Goal: Task Accomplishment & Management: Complete application form

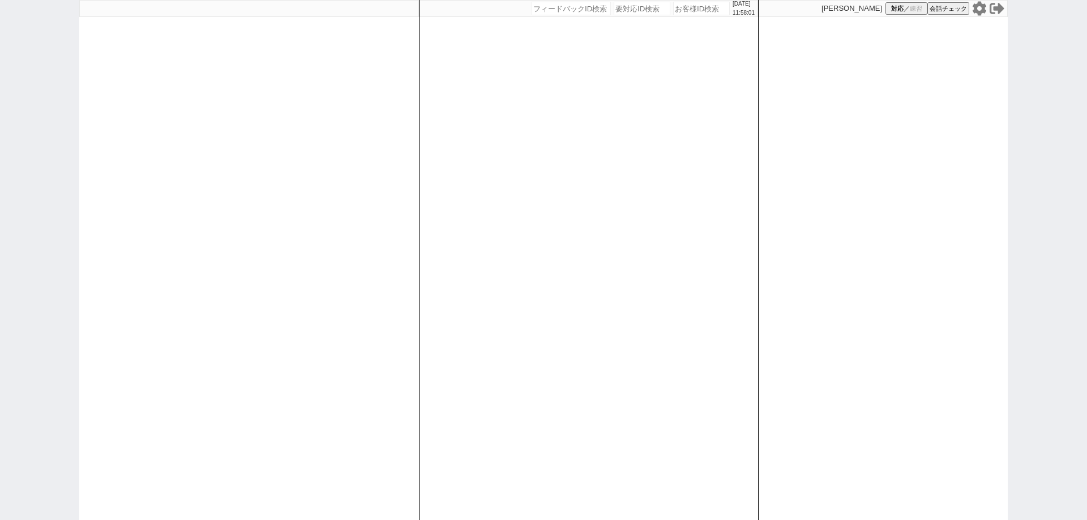
click at [702, 8] on input "number" at bounding box center [701, 9] width 57 height 14
paste input "609624"
type input "609624"
select select "6"
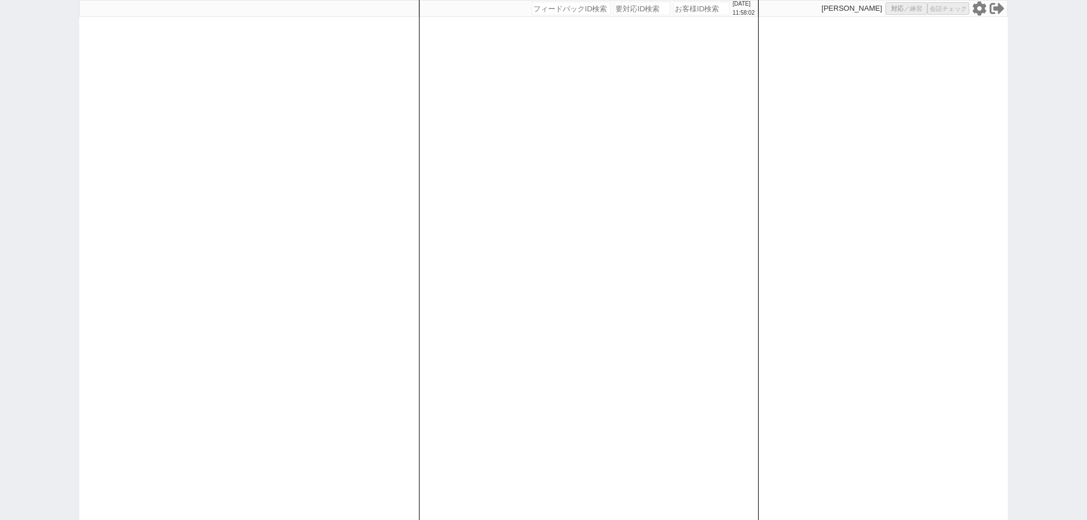
select select "2"
select select "5"
select select
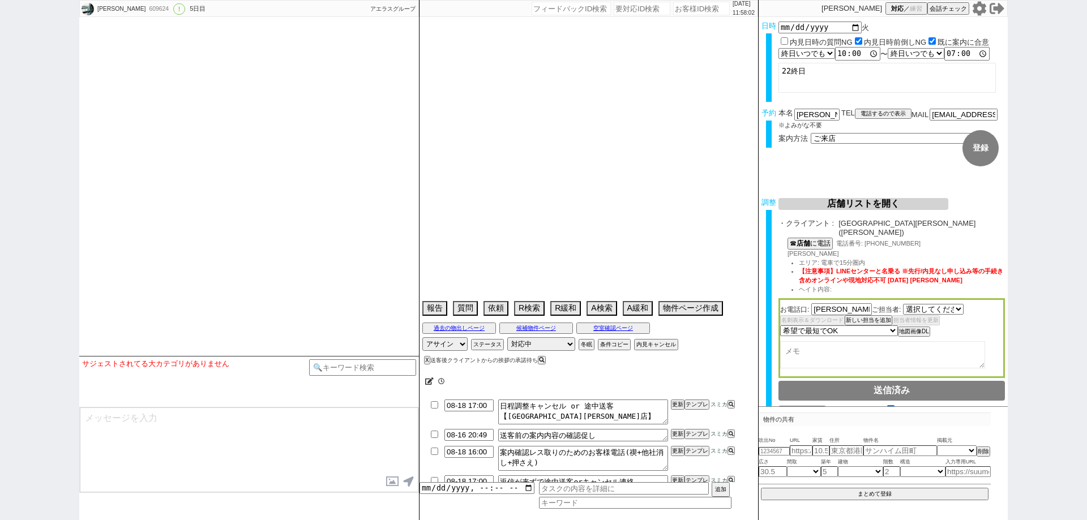
select select "[DATE]"
select select "2025"
select select "9"
select select "33"
select select "0"
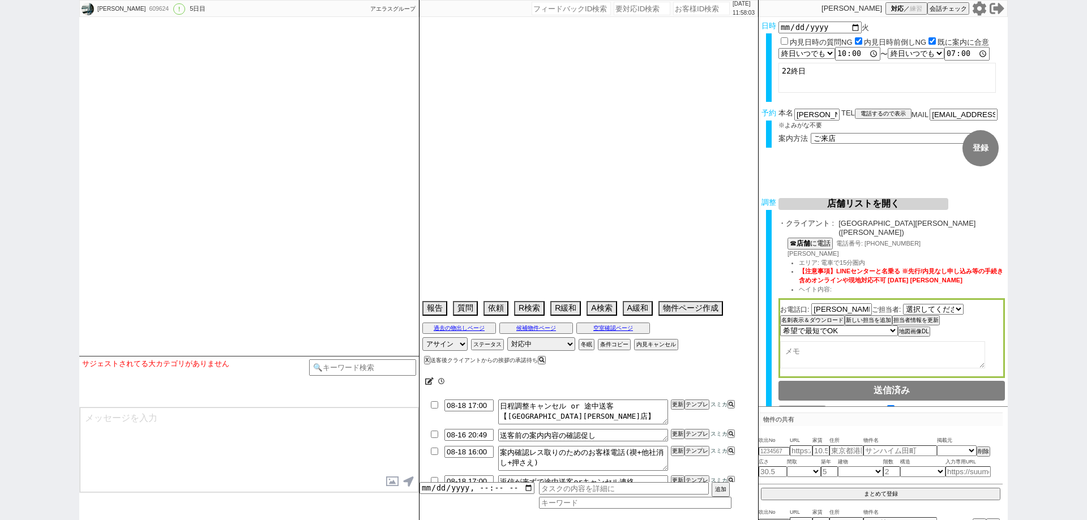
select select "14"
select select "84"
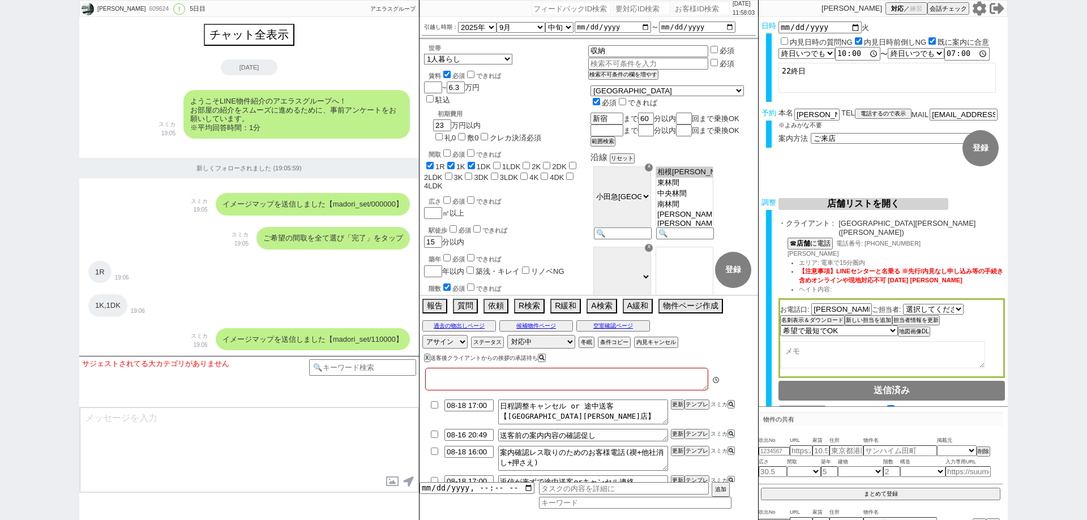
type textarea "湘南地域とかで物件出さない。出すなら振替必要になるかも"
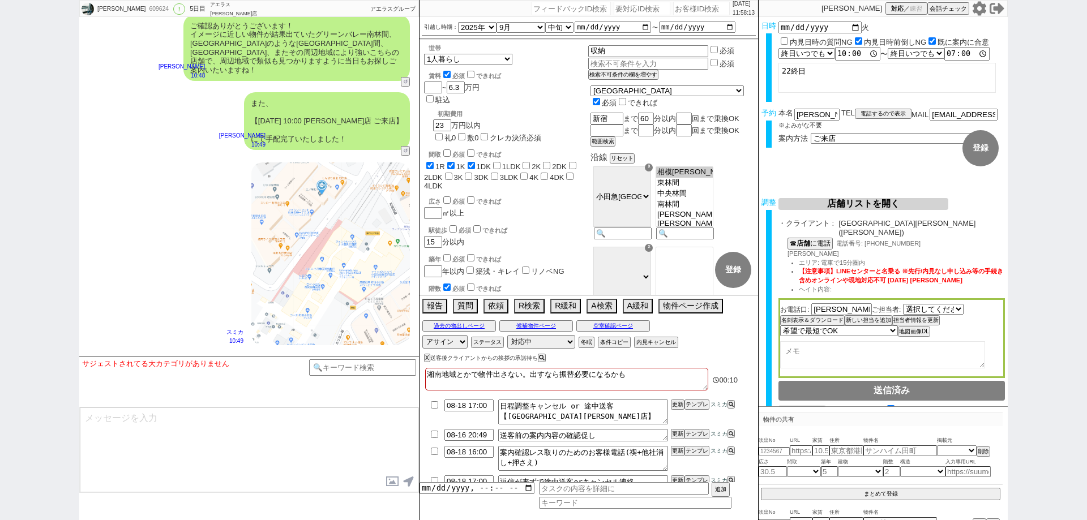
click at [0, 168] on div "[PERSON_NAME] 609624 ! 0 5日目 アエラス[PERSON_NAME]店 冬眠中 自社客 アエラスグループ スミカ_BPO チャット全表…" at bounding box center [543, 260] width 1087 height 520
click at [678, 8] on input "number" at bounding box center [701, 9] width 57 height 14
paste input "609983"
type input "609983"
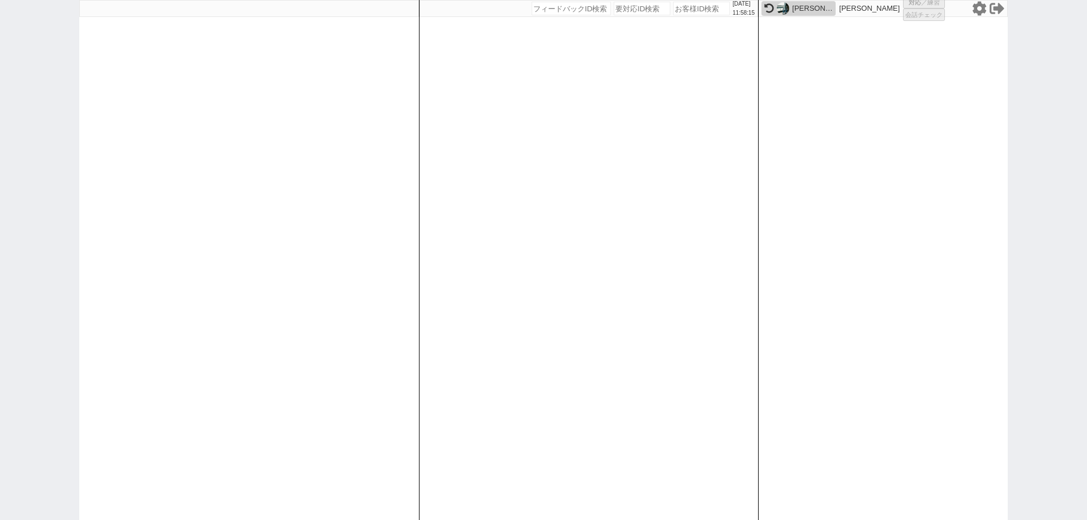
select select
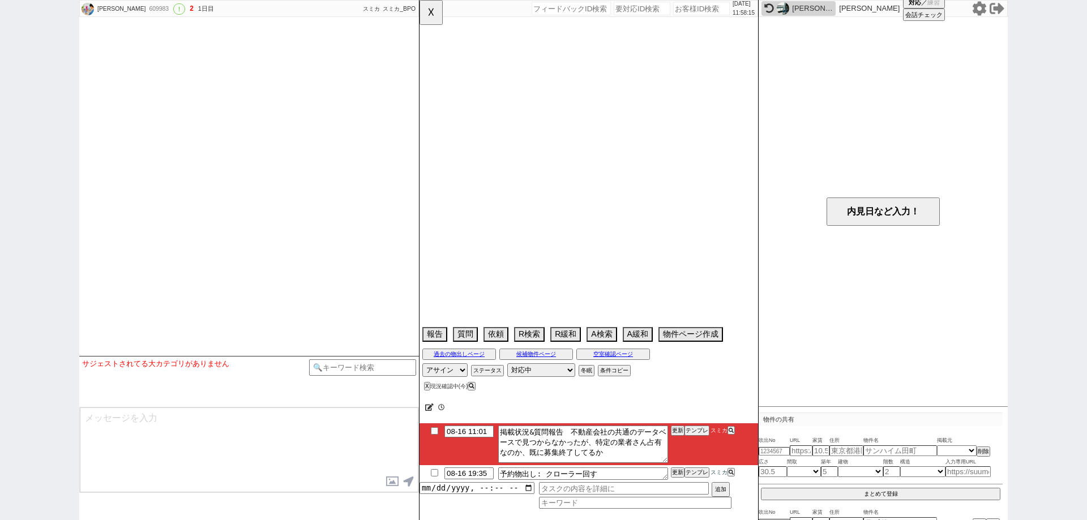
type textarea "ＭＡＩＳＯＮ ＲＥＶＥ、他社内見予定（8/15は管理会社休みで内見できなかった）"
select select "2025"
select select "9"
select select "34"
select select "0"
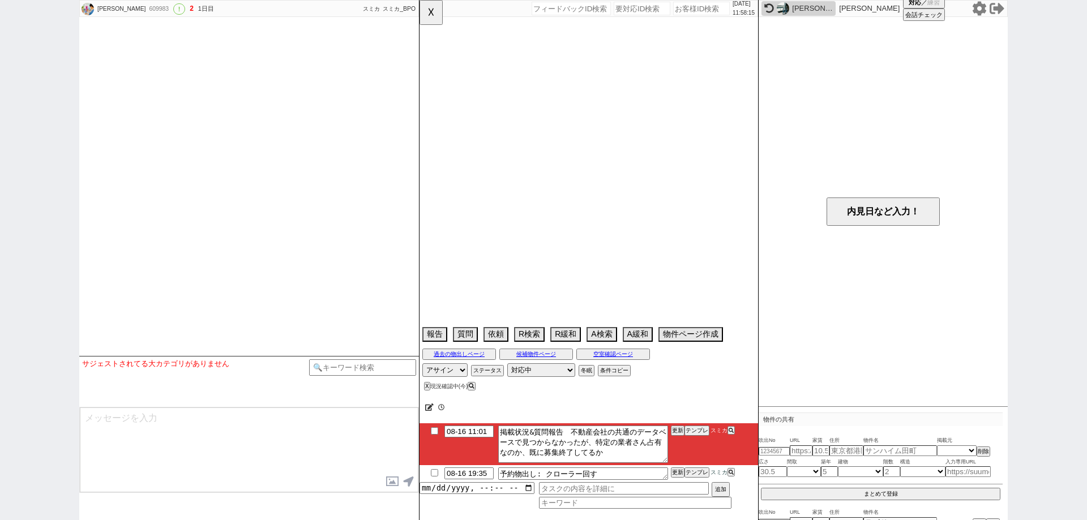
select select "24"
select select "62"
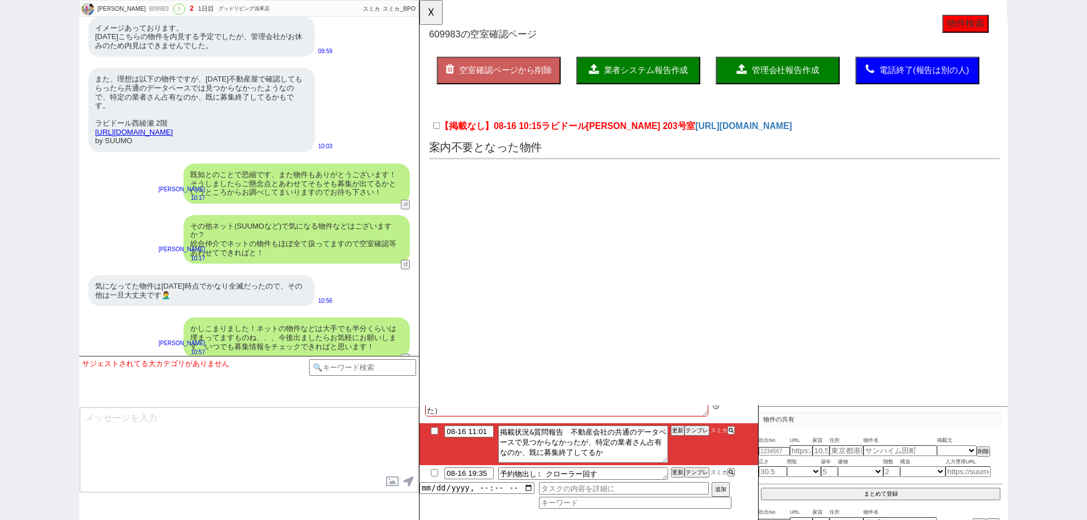
scroll to position [0, 0]
click at [473, 434] on input "08-16 11:01" at bounding box center [468, 431] width 49 height 10
type input "08-16 13:30"
click at [670, 442] on li "08-16 13:30 掲載状況&質問報告　不動産会社の共通のデータベースで見つからなかったが、特定の業者さん占有なのか、既に募集終了してるか 更新 テンプレ…" at bounding box center [588, 444] width 339 height 42
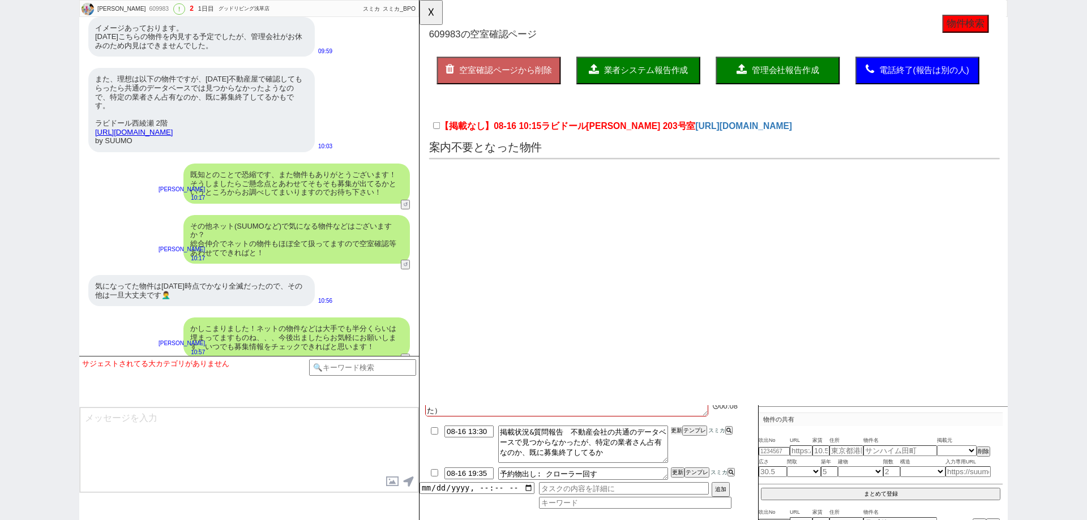
click at [671, 434] on button "更新" at bounding box center [676, 431] width 11 height 8
click at [675, 431] on button "更新" at bounding box center [676, 431] width 11 height 8
click at [680, 465] on li "08-16 13:30 掲載状況&質問報告　不動産会社の共通のデータベースで見つからなかったが、特定の業者さん占有なのか、既に募集終了してるか 更新 テンプレ…" at bounding box center [588, 473] width 339 height 17
click at [678, 465] on li "08-16 13:30 掲載状況&質問報告　不動産会社の共通のデータベースで見つからなかったが、特定の業者さん占有なのか、既に募集終了してるか 更新 テンプレ…" at bounding box center [588, 473] width 339 height 17
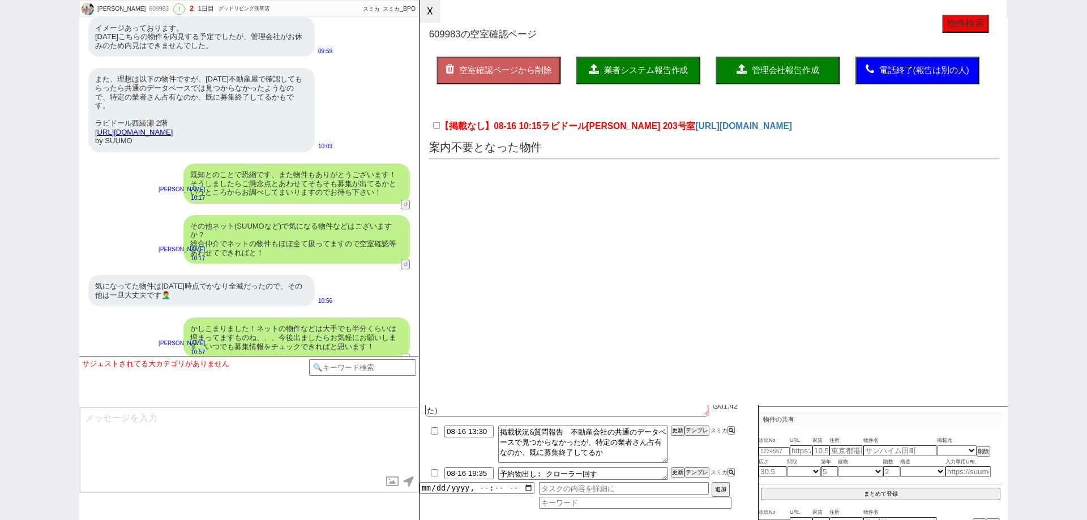
click at [436, 18] on button "☓" at bounding box center [429, 11] width 21 height 23
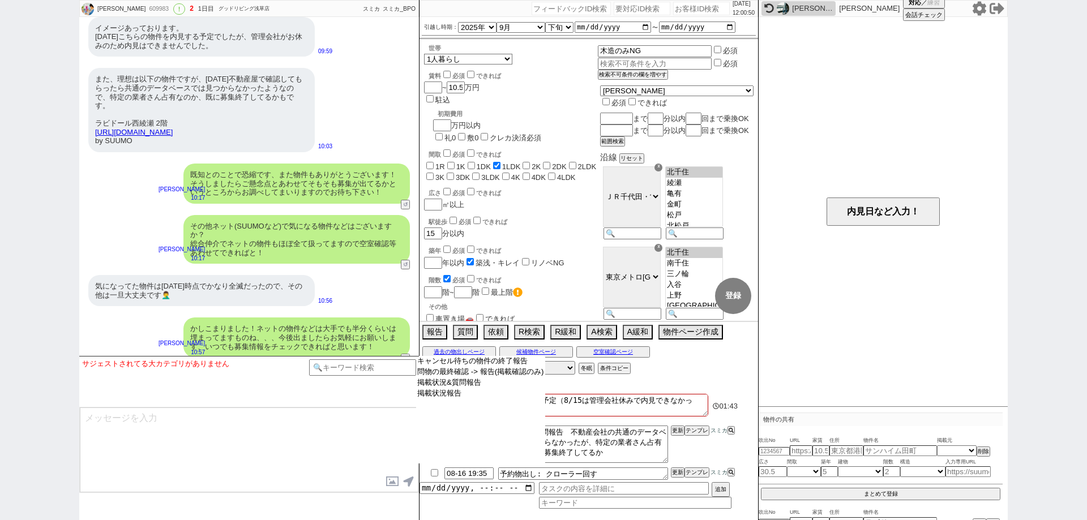
drag, startPoint x: 473, startPoint y: 442, endPoint x: 564, endPoint y: 435, distance: 91.4
click at [475, 442] on select "キャンセル待ちの物件の終了報告 問物の最終確認 -> 報告(掲載確認のみ) 掲載状況&質問報告 掲載状況報告" at bounding box center [480, 410] width 129 height 108
click at [662, 465] on li "08-16 13:30 掲載状況&質問報告　不動産会社の共通のデータベースで見つからなかったが、特定の業者さん占有なのか、既に募集終了してるか 更新 テンプレ…" at bounding box center [588, 473] width 339 height 17
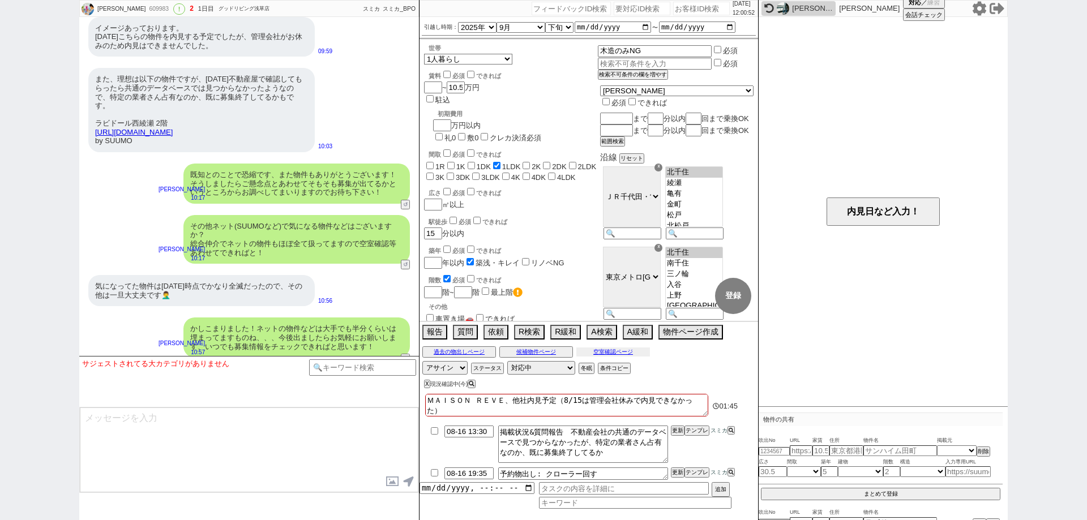
click at [633, 351] on button "空室確認ページ" at bounding box center [613, 352] width 74 height 9
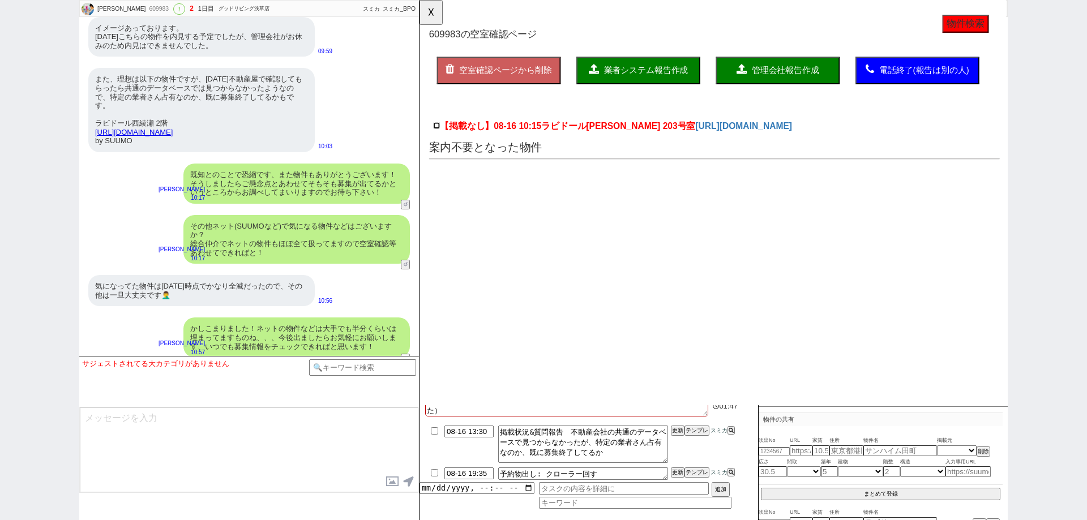
click at [439, 138] on input "【掲載なし】08-16 10:15 ラビドール西綾瀬 203号室" at bounding box center [437, 134] width 7 height 7
checkbox input "true"
click at [733, 430] on icon at bounding box center [729, 430] width 5 height 5
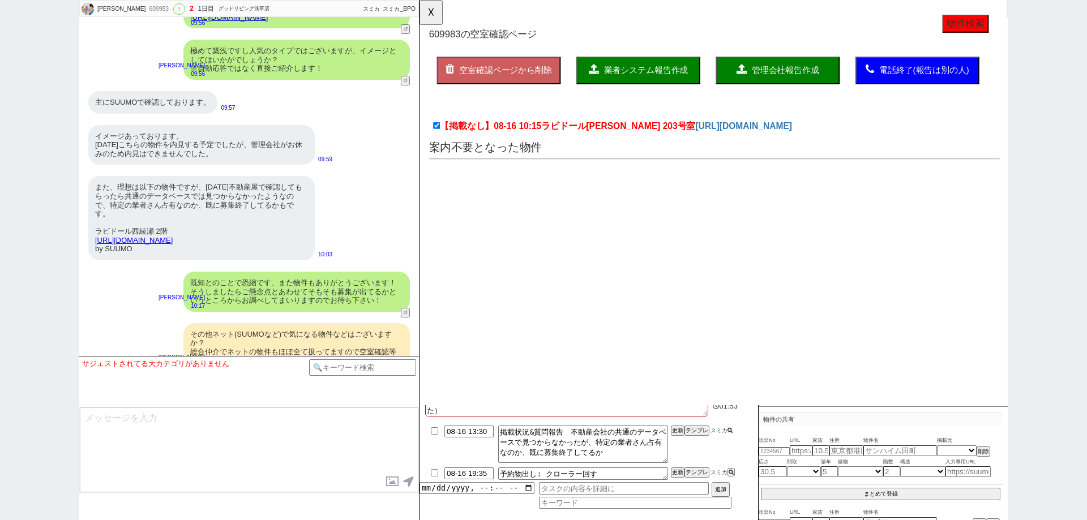
scroll to position [1600, 0]
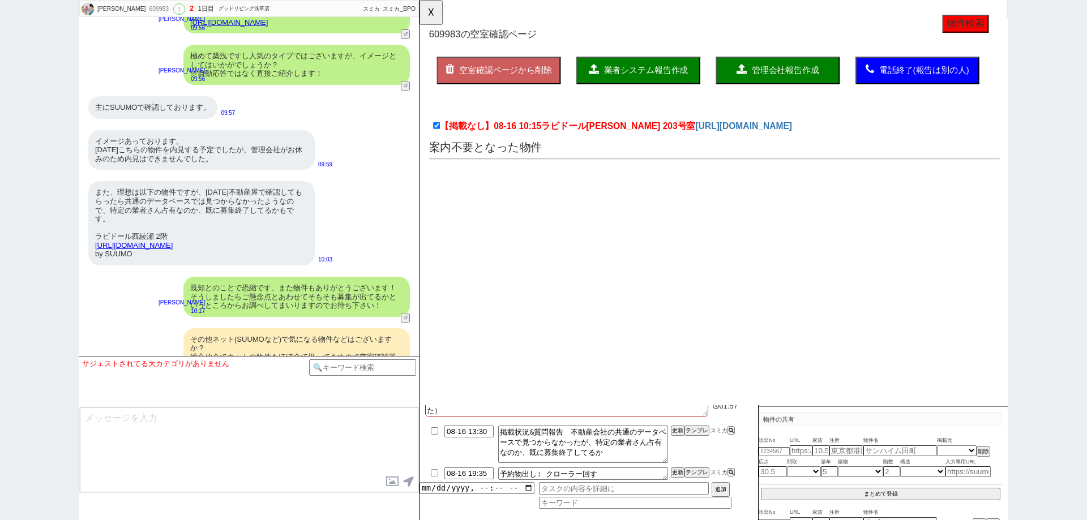
click at [782, 83] on button "管理会社報告作成" at bounding box center [804, 75] width 133 height 29
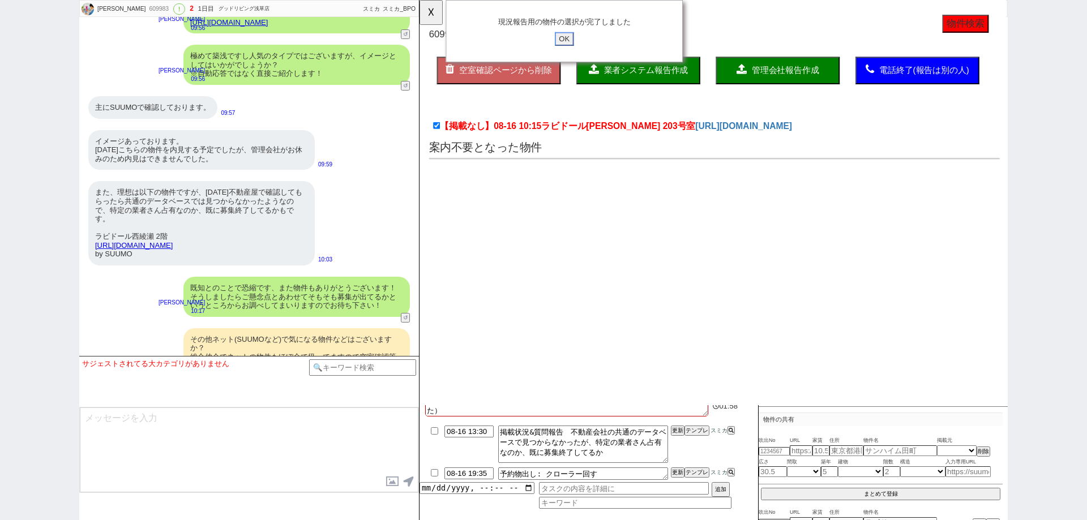
click at [575, 42] on input "OK" at bounding box center [575, 42] width 20 height 15
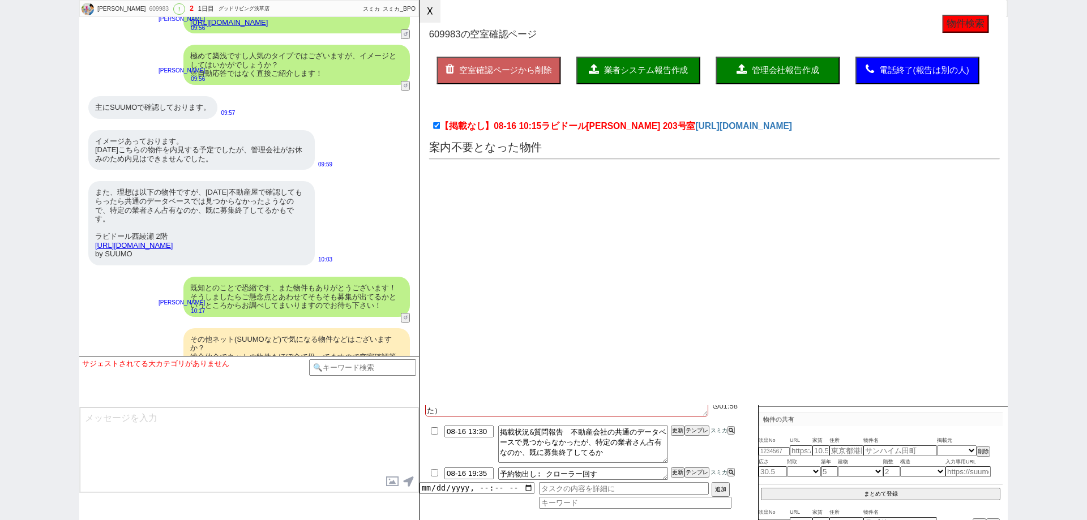
click at [440, 11] on button "☓" at bounding box center [429, 11] width 21 height 23
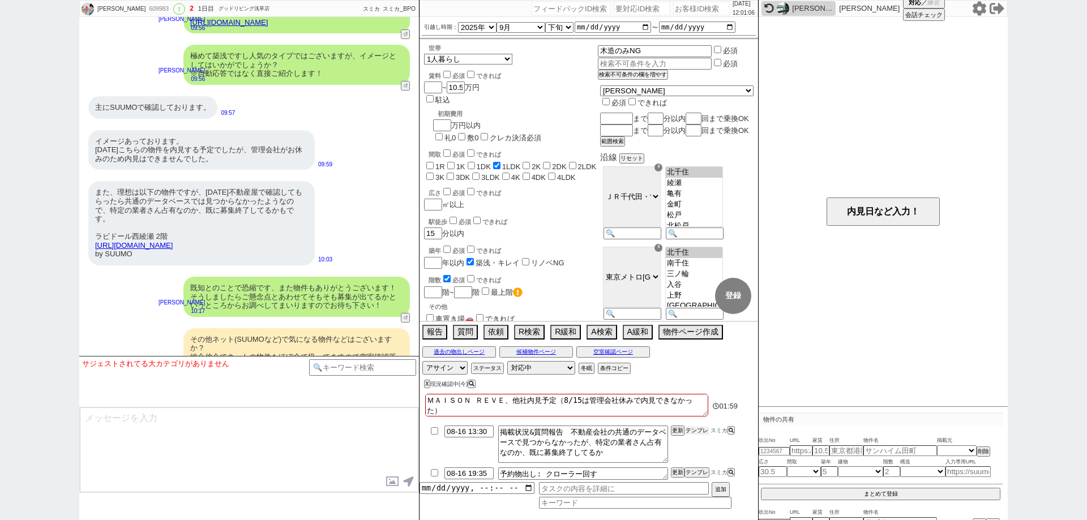
click at [691, 430] on button "テンプレ" at bounding box center [696, 431] width 25 height 8
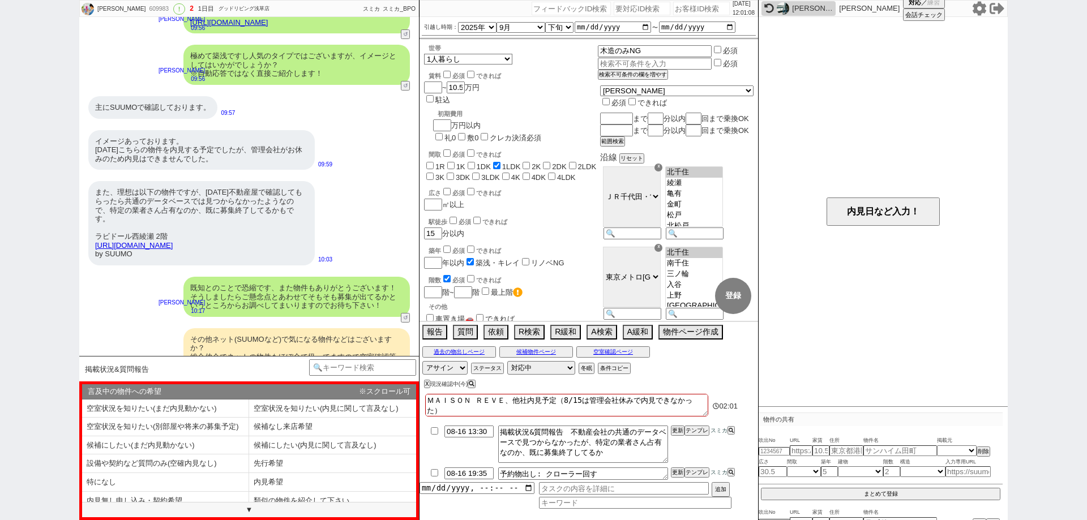
click at [188, 505] on div "▼" at bounding box center [249, 509] width 334 height 15
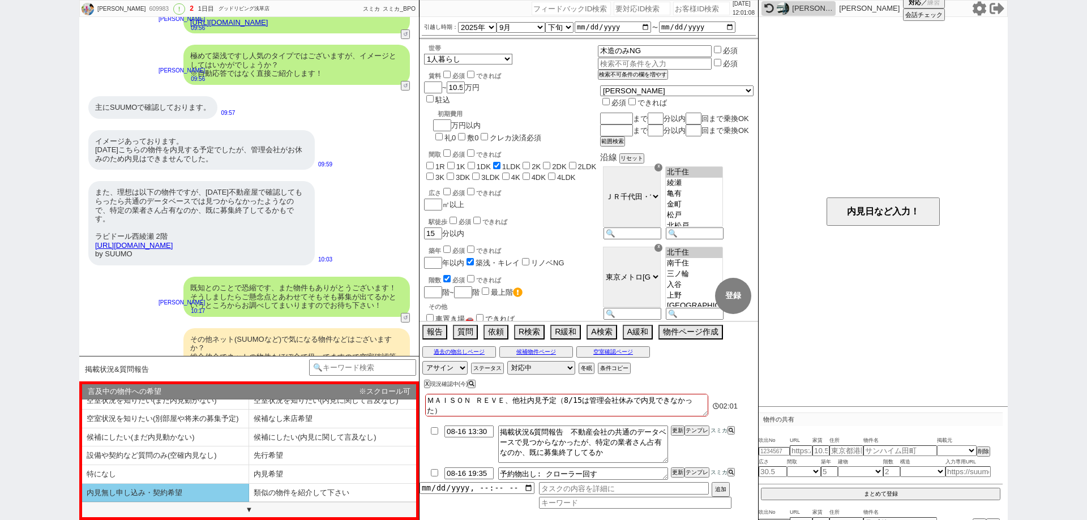
click at [190, 496] on li "内見無し申し込み・契約希望" at bounding box center [165, 493] width 167 height 19
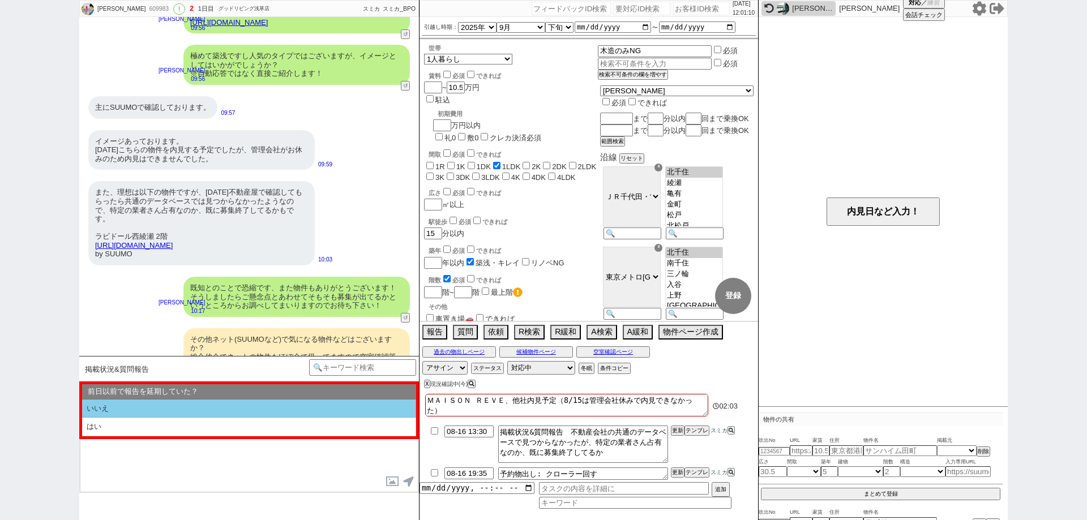
click at [207, 409] on li "いいえ" at bounding box center [249, 409] width 334 height 19
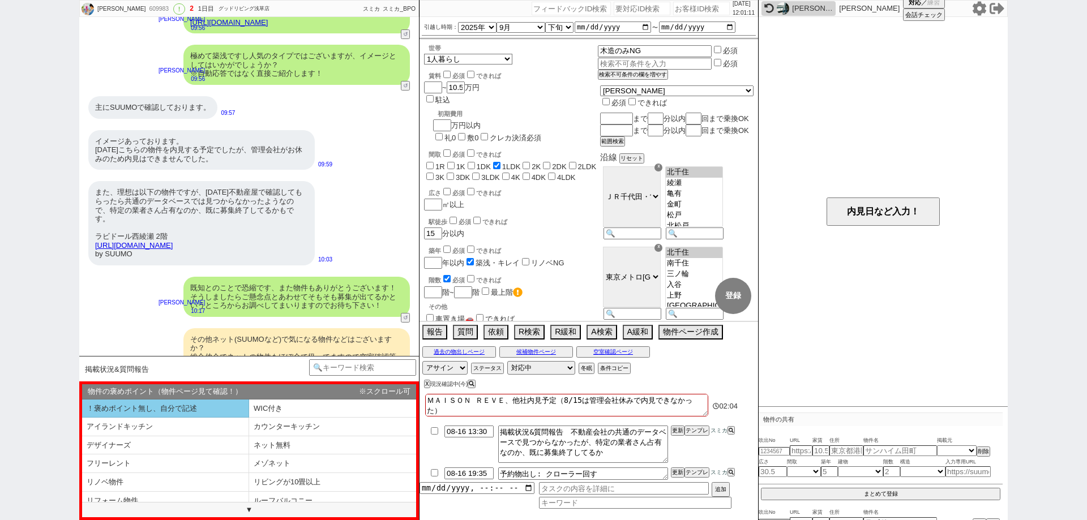
click at [210, 405] on li "！褒めポイント無し、自分で記述" at bounding box center [165, 409] width 167 height 19
select select "いいえ"
select select "！褒めポイント無し、自分で記述"
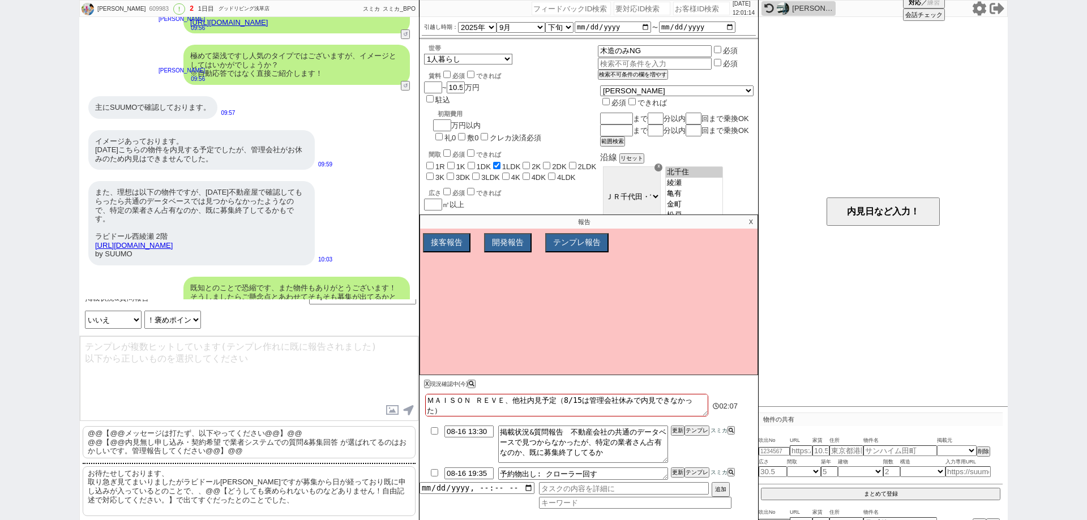
scroll to position [22, 0]
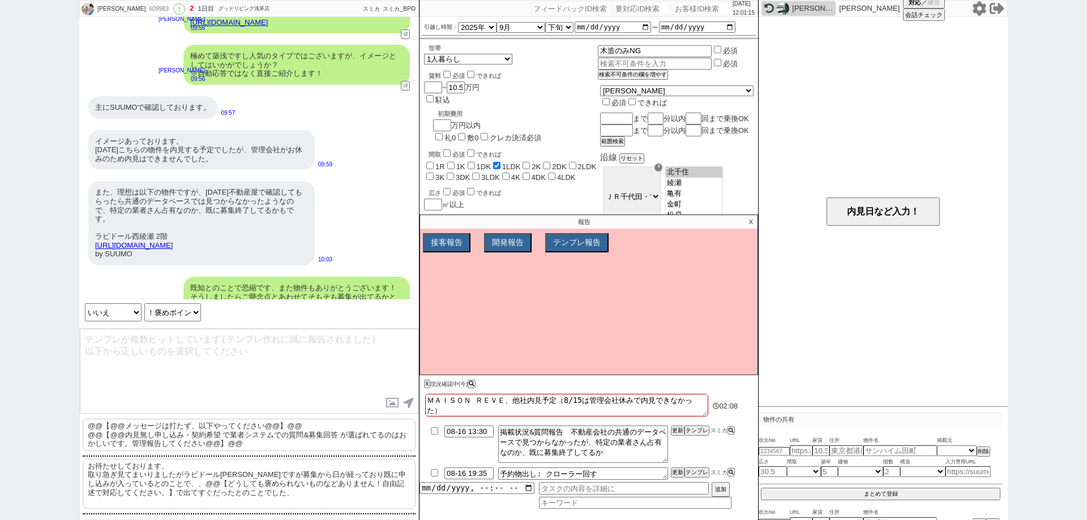
drag, startPoint x: 299, startPoint y: 491, endPoint x: 569, endPoint y: 346, distance: 306.5
click at [301, 489] on p "お待たせしております、 取り急ぎ見てまいりましたがラビドール[PERSON_NAME]ですが募集から日が経っており既に申し込みが入っているとのことで、、@@【…" at bounding box center [249, 484] width 333 height 50
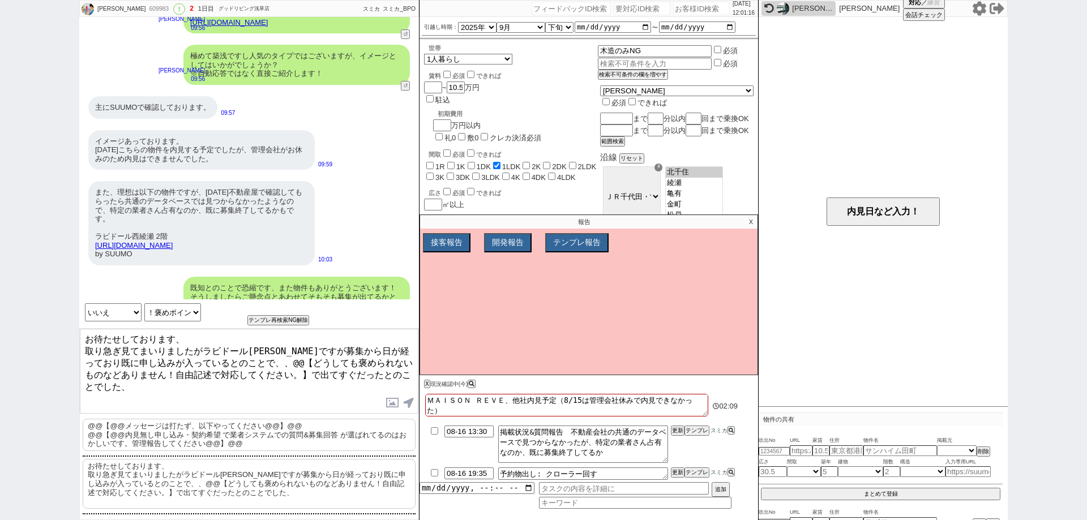
click at [750, 221] on p "X" at bounding box center [750, 222] width 13 height 14
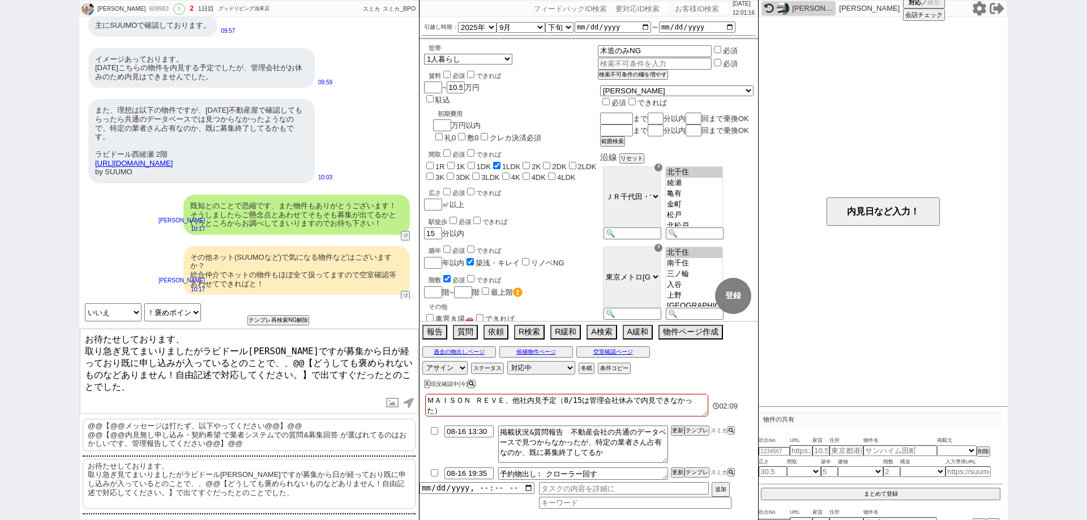
scroll to position [1770, 0]
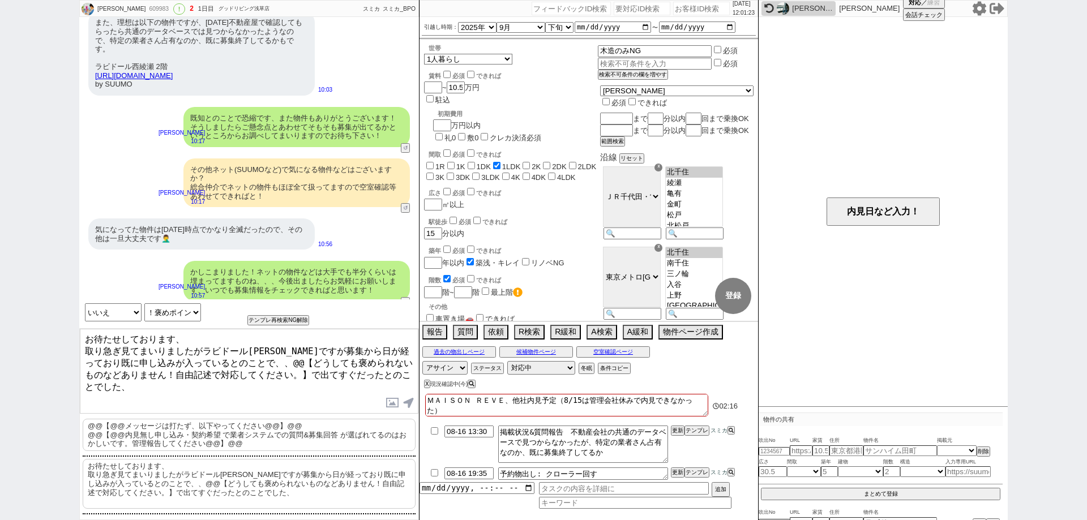
drag, startPoint x: 301, startPoint y: 344, endPoint x: 365, endPoint y: 389, distance: 78.3
click at [365, 389] on textarea "お待たせしております、 取り急ぎ見てまいりましたがラビドール[PERSON_NAME]ですが募集から日が経っており既に申し込みが入っているとのことで、、@@【…" at bounding box center [249, 371] width 339 height 85
type textarea "お待たせしております、 取り急ぎ見てまいりましたがラビドール[PERSON_NAME]ですが、やはり募集が終了しているようですね、、 もしキャンセル等が出た際…"
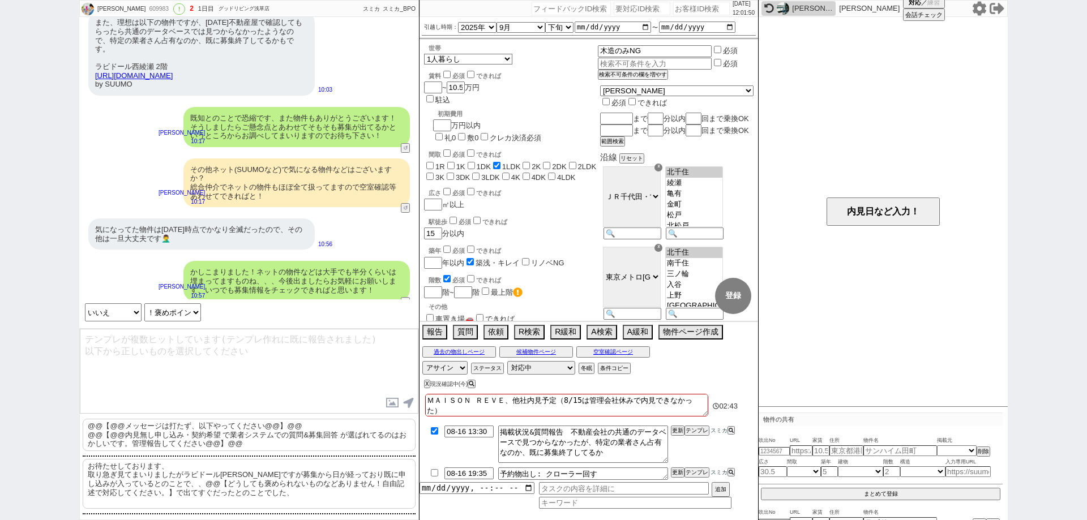
checkbox input "true"
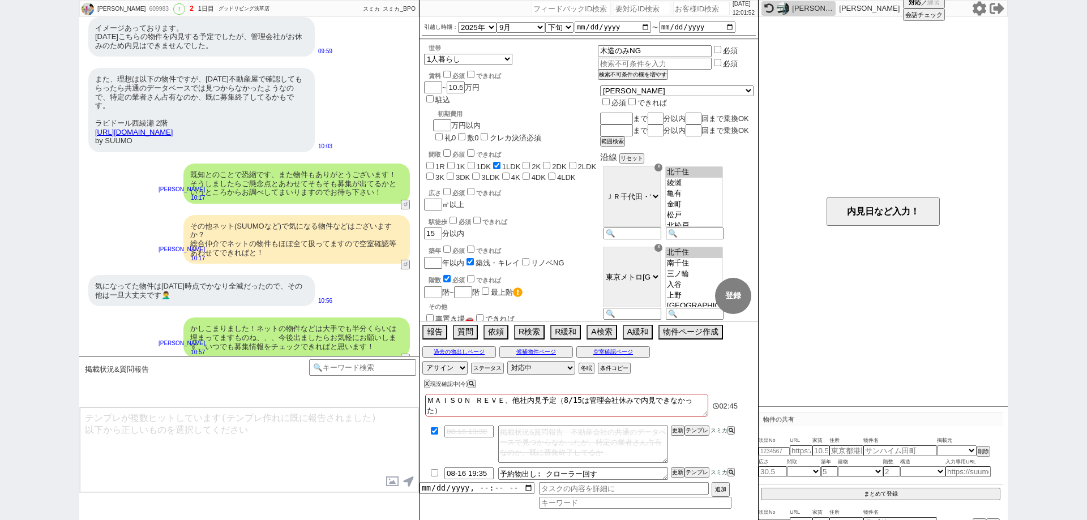
scroll to position [1774, 0]
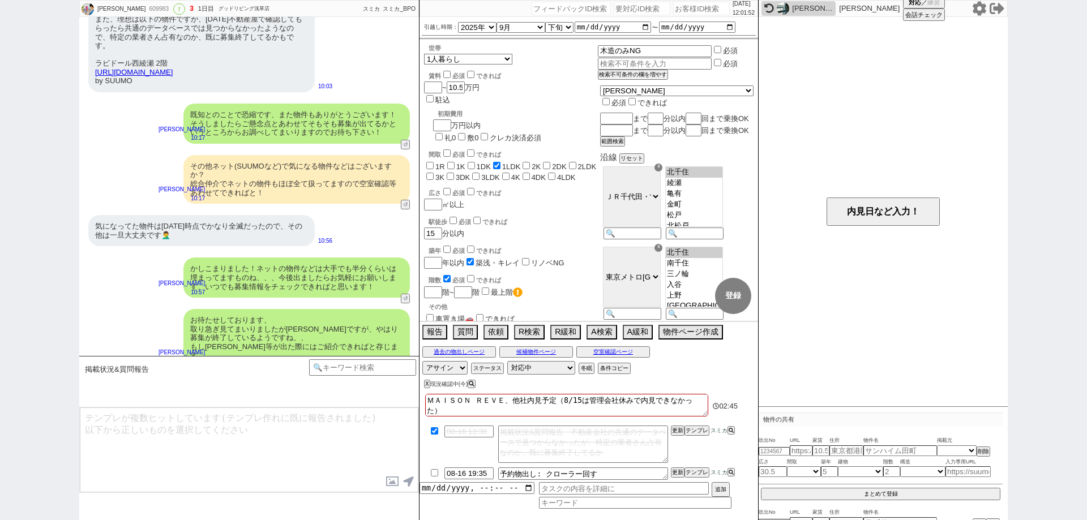
type input "08-17 19:35"
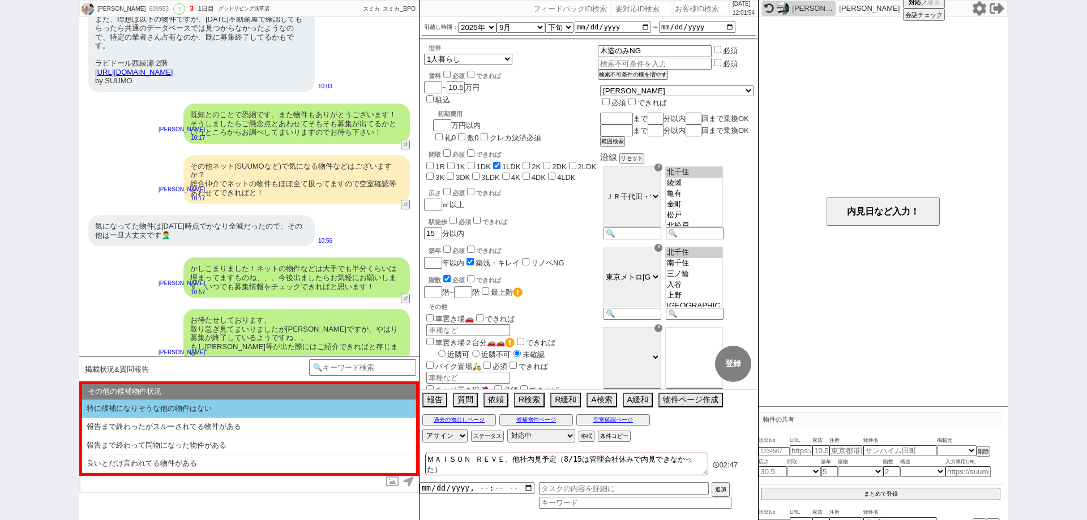
click at [221, 410] on li "特に候補になりそうな他の物件はない" at bounding box center [249, 409] width 334 height 19
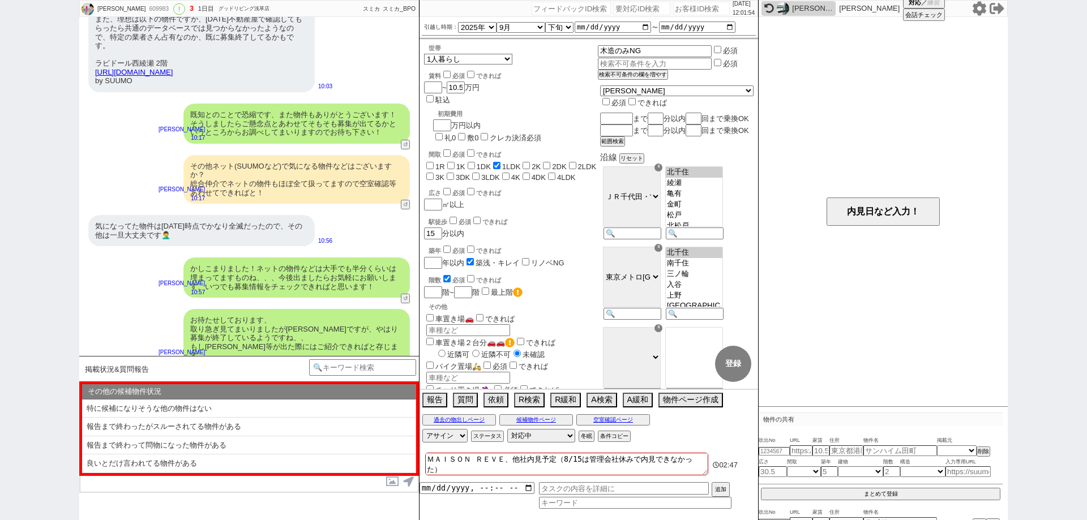
select select "特に候補になりそうな他の物件はない"
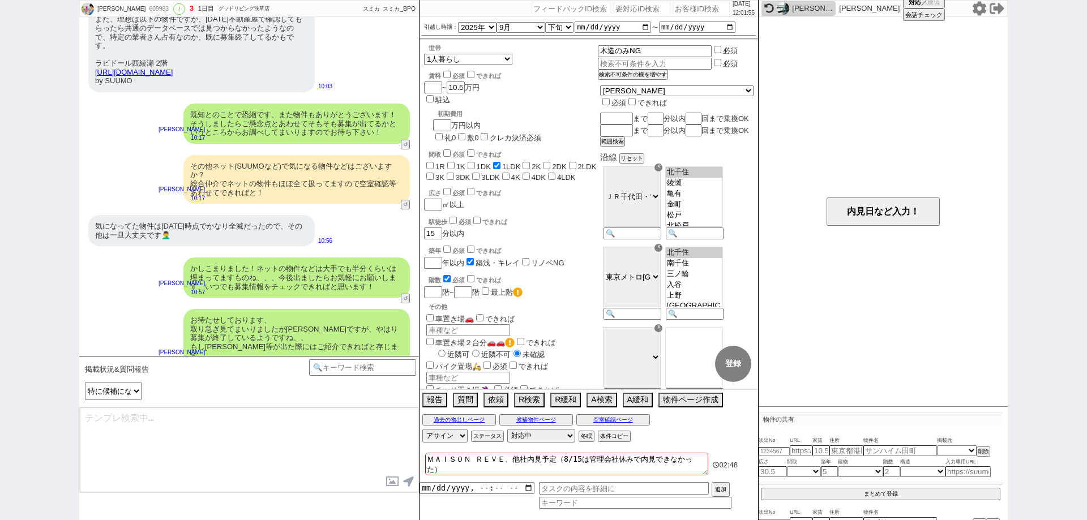
type textarea "またその他ございましたらお願いします！"
